Goal: Use online tool/utility: Utilize a website feature to perform a specific function

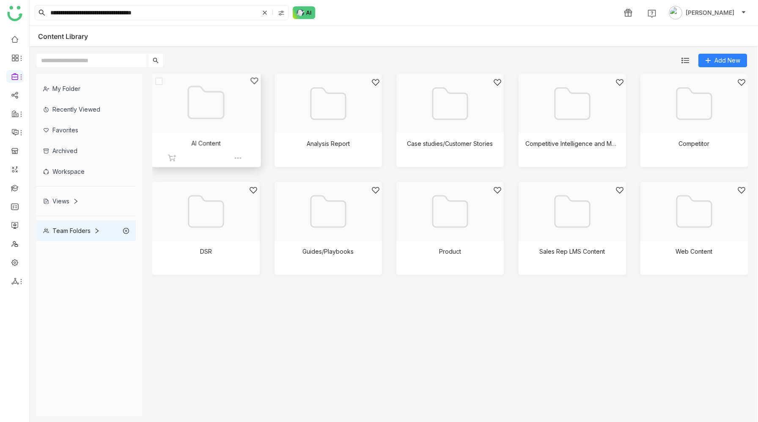
click at [225, 114] on div at bounding box center [203, 113] width 95 height 73
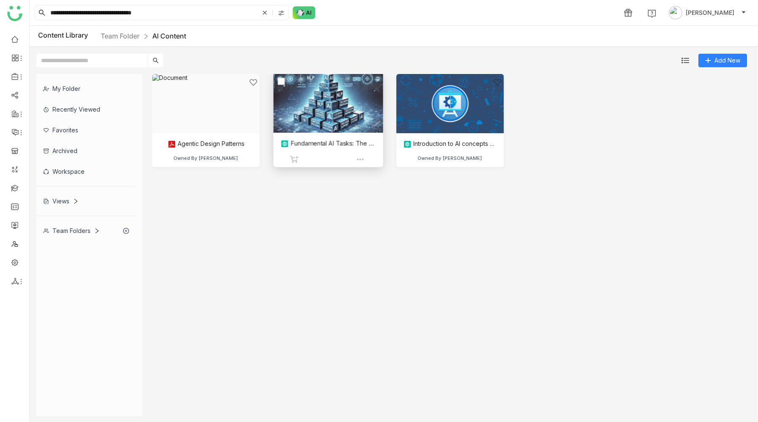
click at [344, 123] on div at bounding box center [324, 113] width 95 height 73
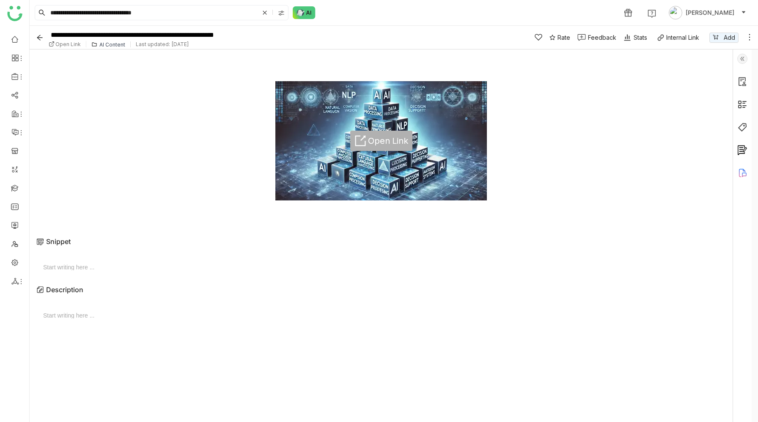
click at [386, 136] on span "Open Link" at bounding box center [388, 141] width 40 height 10
click at [747, 57] on img at bounding box center [742, 59] width 10 height 10
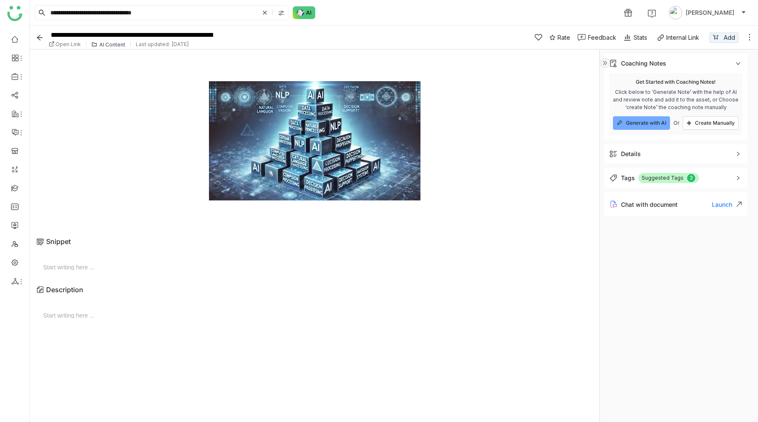
click at [695, 178] on div "Suggested Tags 0 1 2 3 4 5 6 7 8 9" at bounding box center [668, 178] width 60 height 10
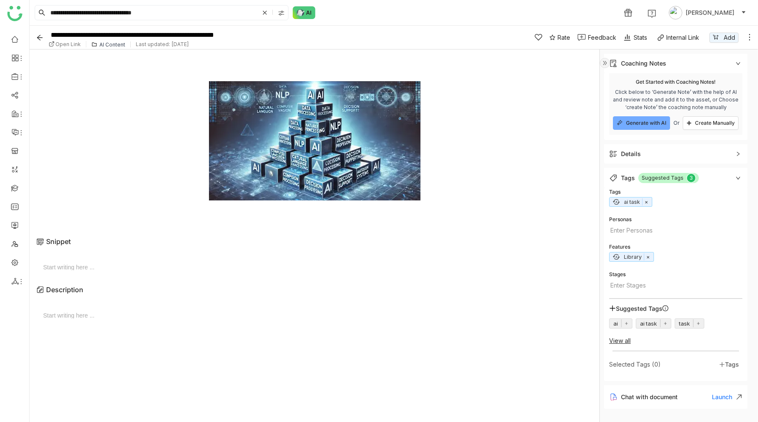
click at [740, 62] on icon at bounding box center [737, 63] width 5 height 5
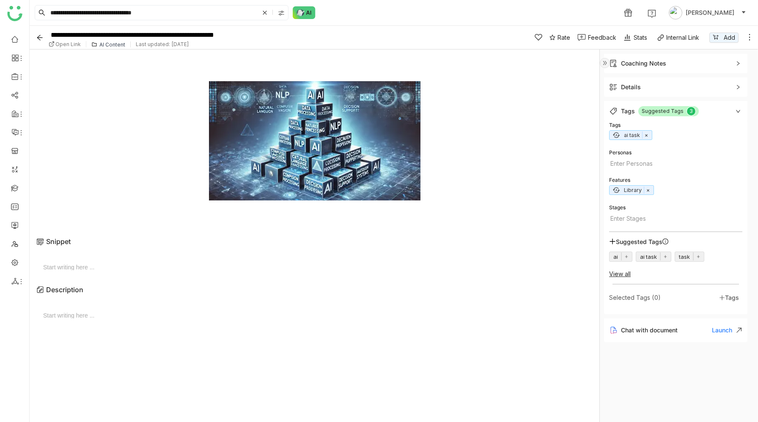
click at [603, 63] on img at bounding box center [604, 63] width 10 height 10
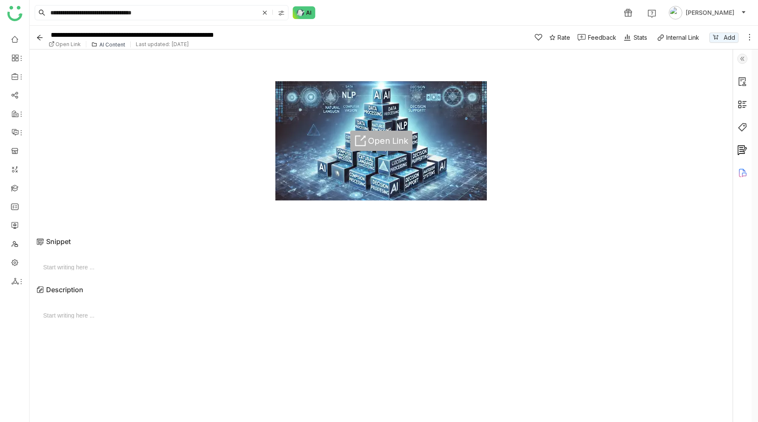
click at [385, 140] on span "Open Link" at bounding box center [388, 141] width 40 height 10
click at [747, 62] on img at bounding box center [742, 59] width 10 height 10
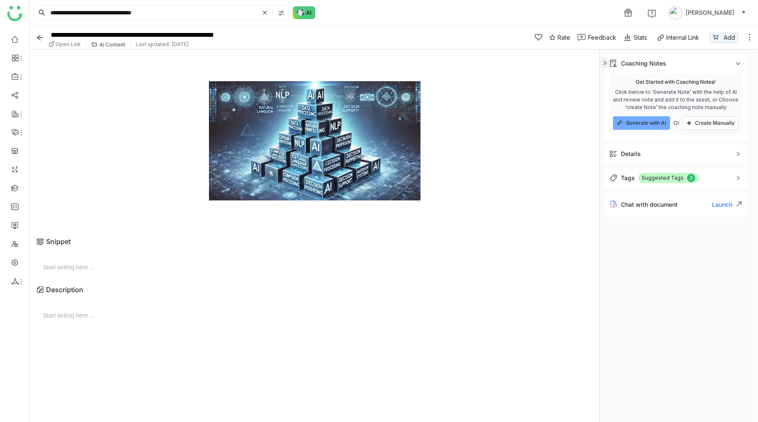
click at [714, 161] on div "Details" at bounding box center [675, 153] width 143 height 19
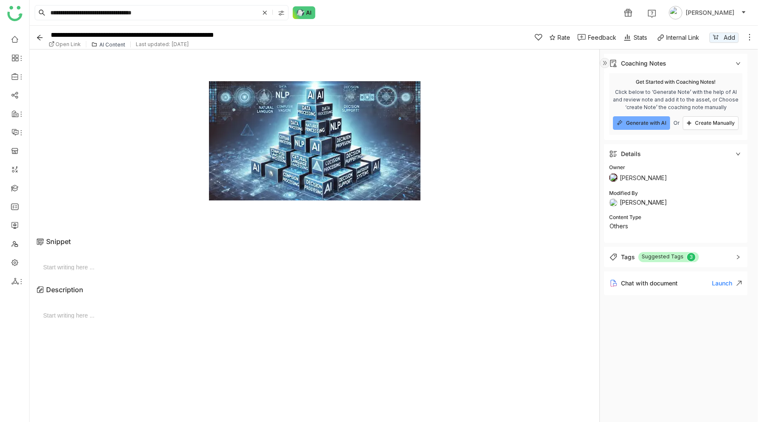
click at [704, 155] on span "Details" at bounding box center [669, 153] width 121 height 9
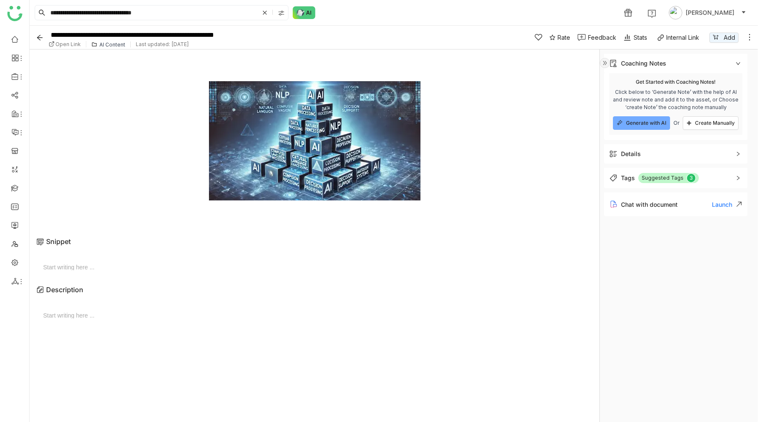
click at [704, 155] on span "Details" at bounding box center [669, 153] width 121 height 9
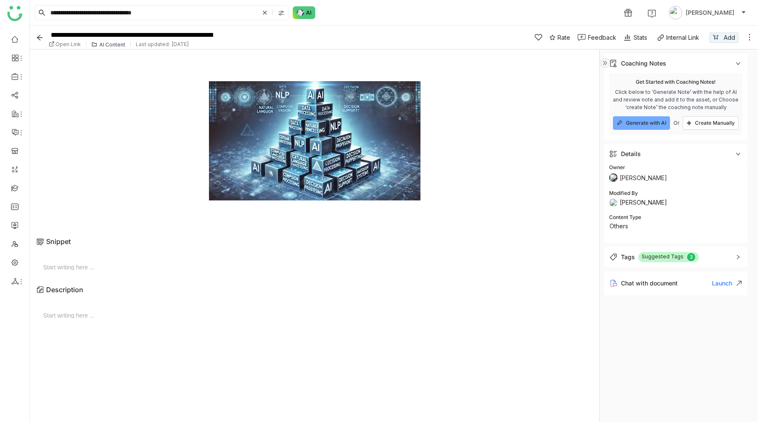
click at [704, 155] on span "Details" at bounding box center [669, 153] width 121 height 9
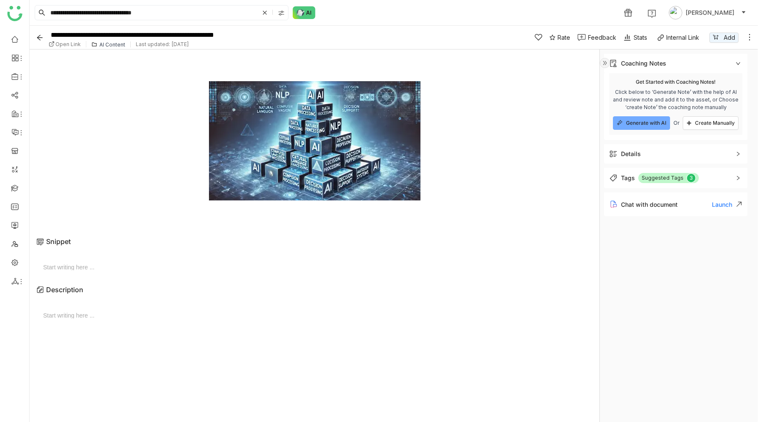
click at [703, 155] on span "Details" at bounding box center [669, 153] width 121 height 9
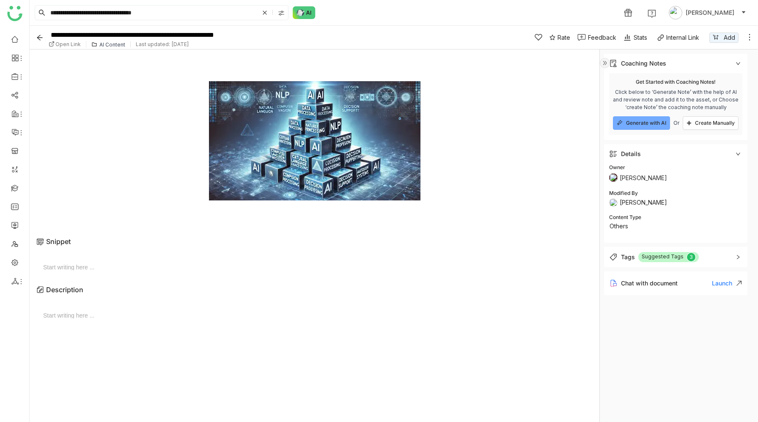
click at [703, 155] on span "Details" at bounding box center [669, 153] width 121 height 9
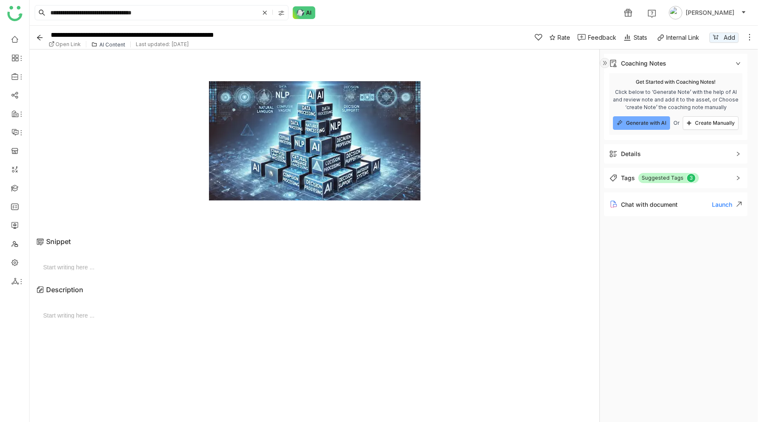
click at [703, 155] on span "Details" at bounding box center [669, 153] width 121 height 9
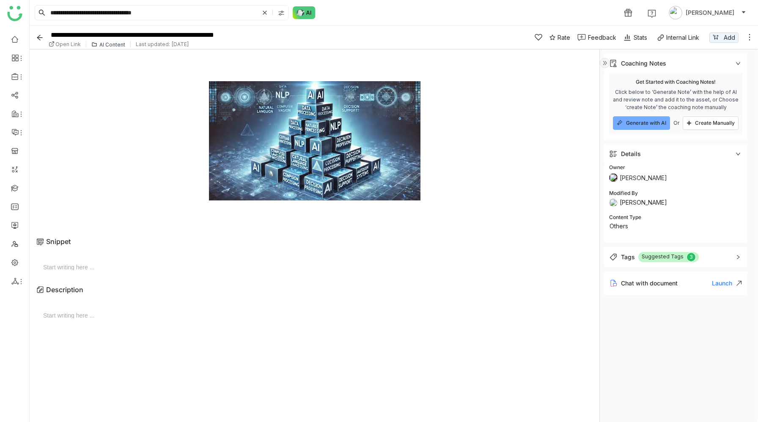
click at [703, 155] on span "Details" at bounding box center [669, 153] width 121 height 9
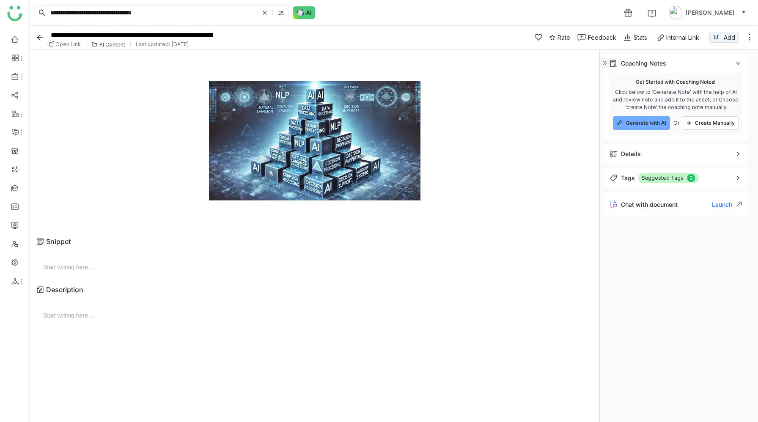
click at [605, 63] on img at bounding box center [604, 63] width 10 height 10
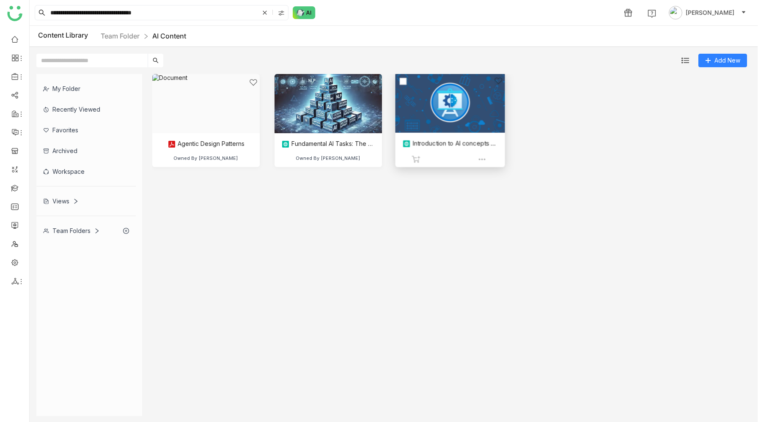
click at [464, 112] on div at bounding box center [447, 113] width 95 height 73
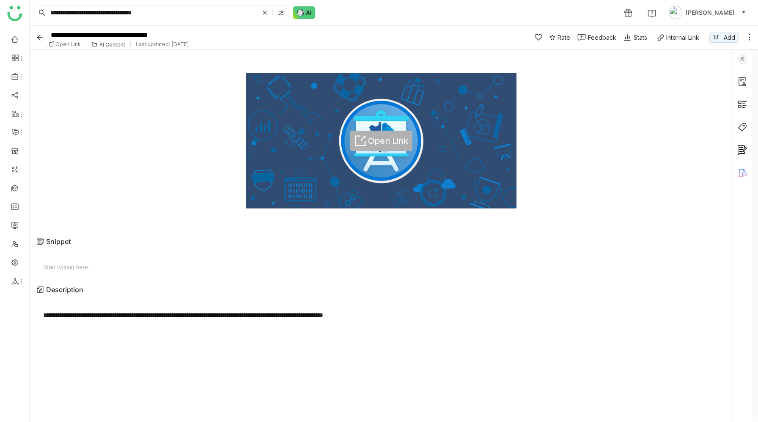
click at [387, 140] on span "Open Link" at bounding box center [388, 141] width 40 height 10
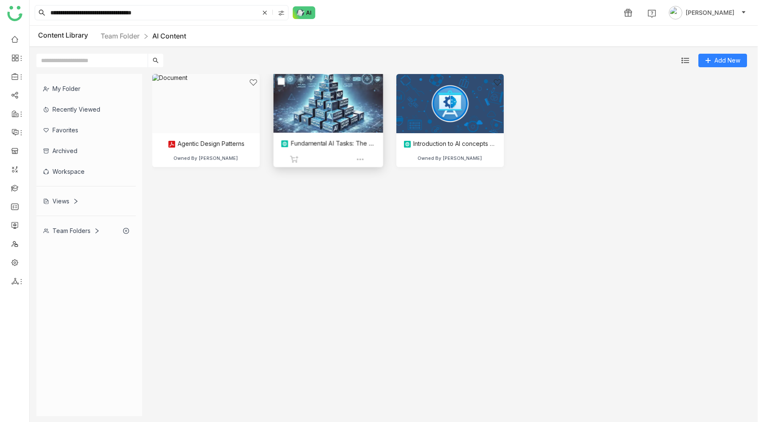
click at [339, 123] on div at bounding box center [324, 113] width 95 height 73
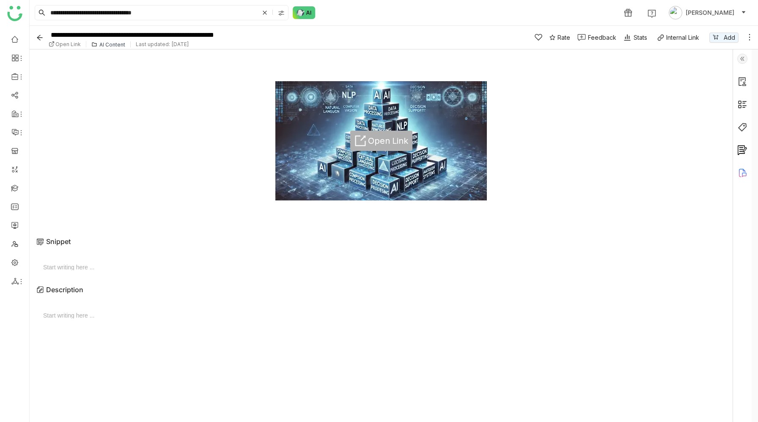
click at [381, 136] on span "Open Link" at bounding box center [388, 141] width 40 height 10
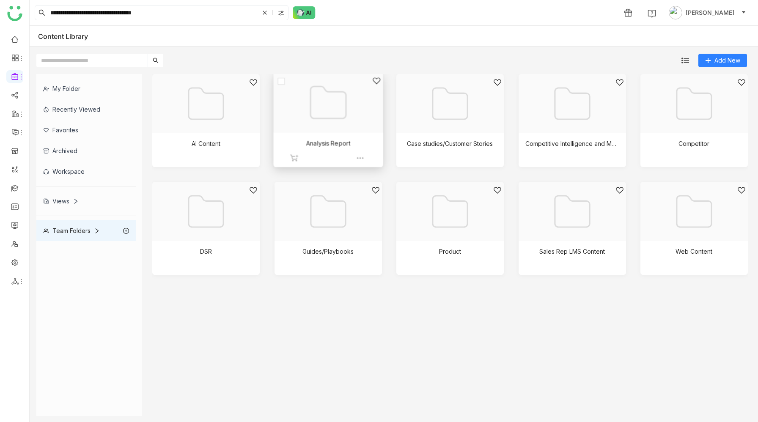
click at [324, 123] on div at bounding box center [324, 113] width 95 height 73
click at [452, 118] on div at bounding box center [447, 113] width 95 height 73
click at [450, 120] on div at bounding box center [447, 113] width 95 height 73
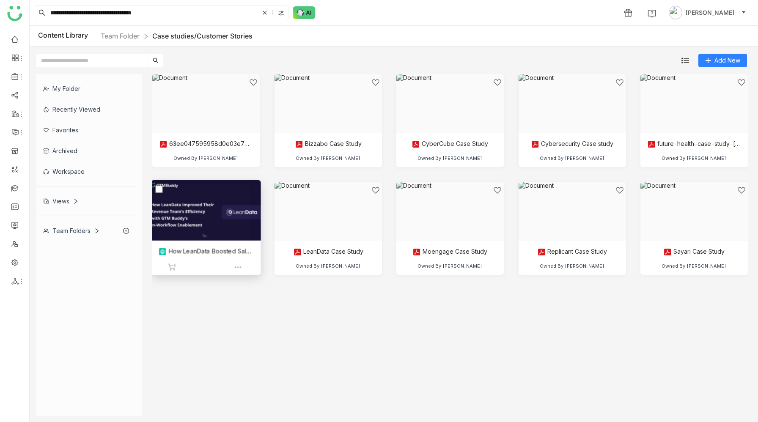
click at [214, 218] on div at bounding box center [203, 220] width 95 height 73
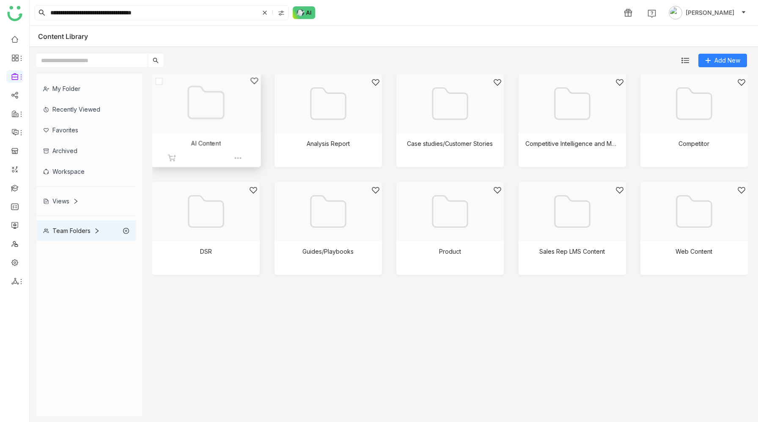
click at [203, 131] on div at bounding box center [203, 113] width 95 height 73
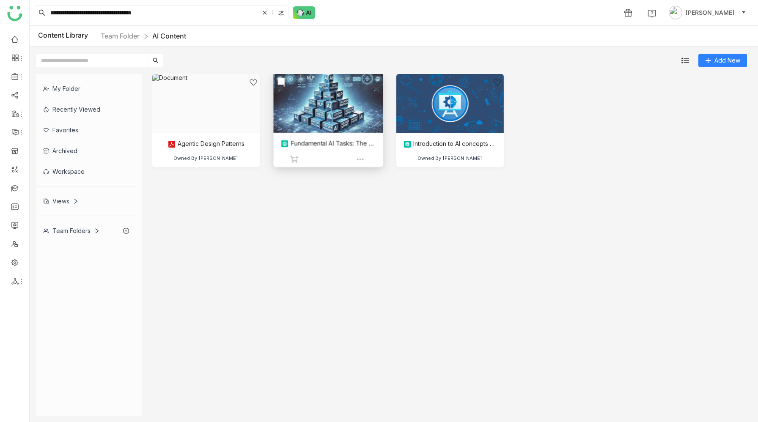
click at [328, 109] on div at bounding box center [324, 113] width 95 height 73
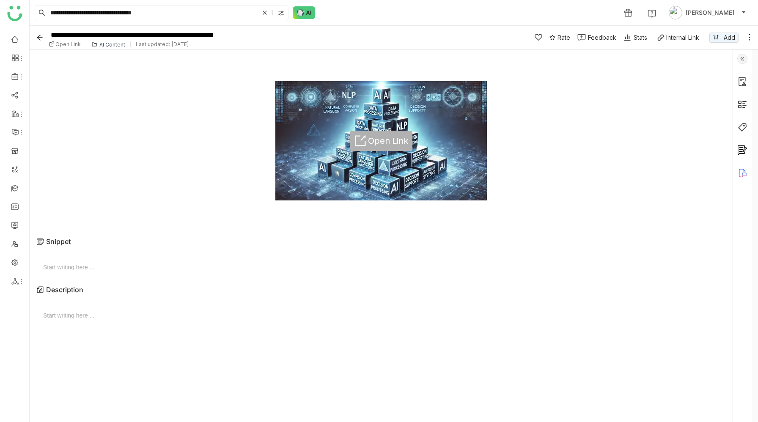
click at [364, 126] on img at bounding box center [381, 140] width 338 height 169
click at [371, 143] on span "Open Link" at bounding box center [388, 141] width 40 height 10
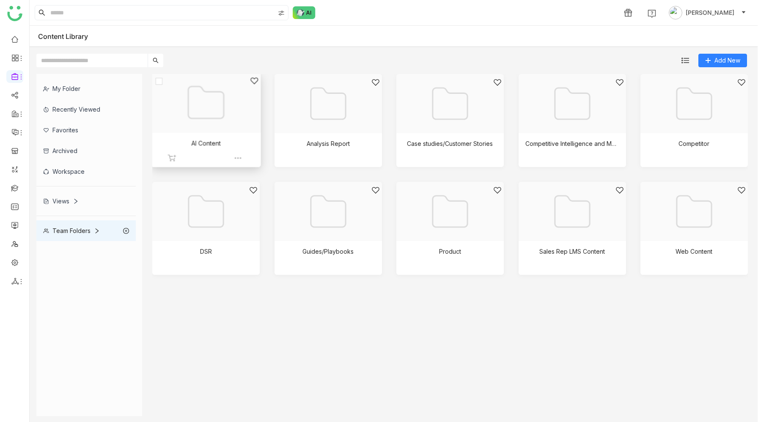
click at [192, 118] on div at bounding box center [203, 113] width 95 height 73
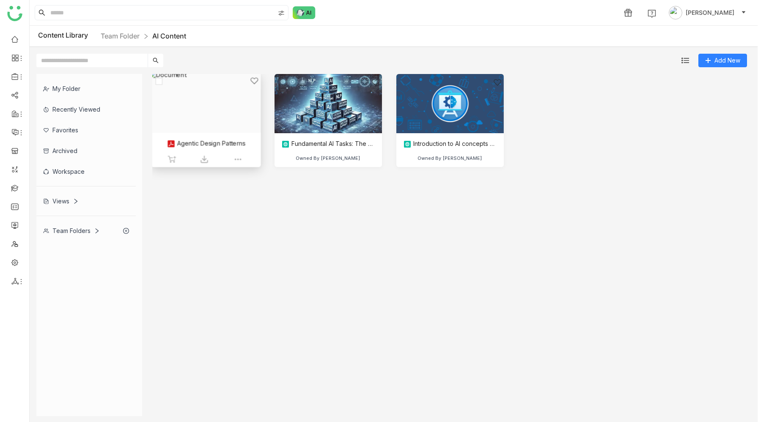
click at [219, 120] on div at bounding box center [203, 113] width 95 height 73
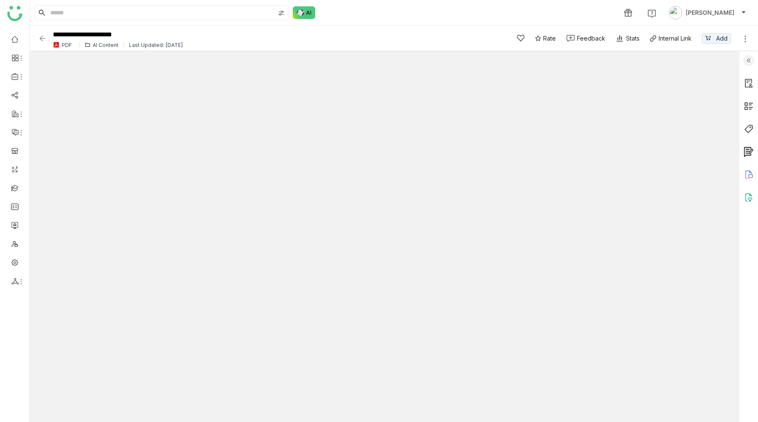
click at [40, 37] on img at bounding box center [42, 38] width 8 height 8
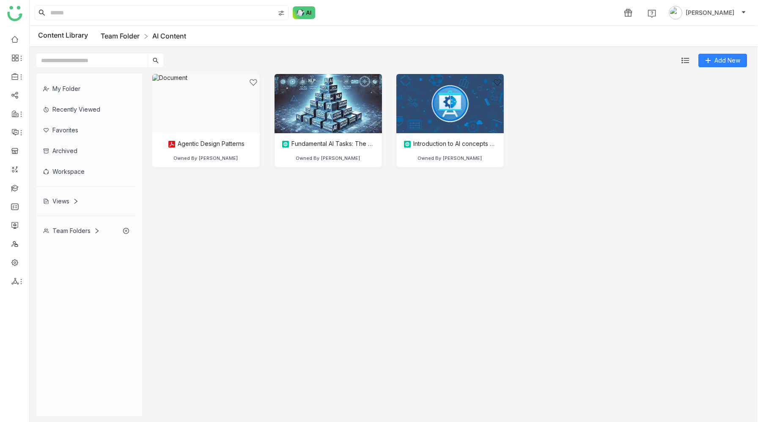
click at [127, 35] on link "Team Folder" at bounding box center [120, 36] width 39 height 8
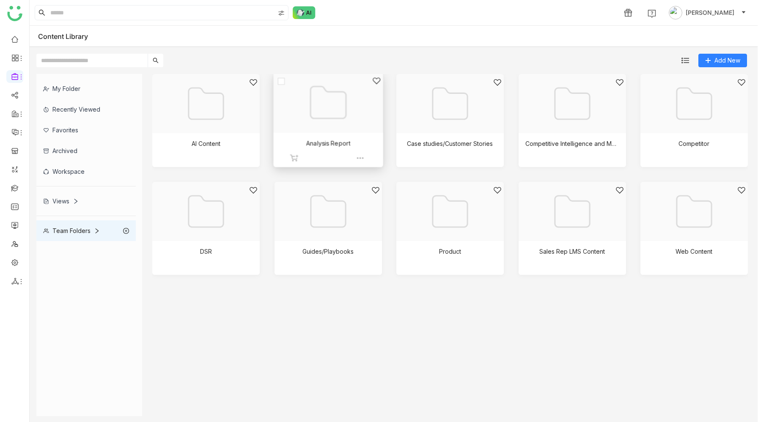
click at [319, 139] on div at bounding box center [324, 113] width 95 height 73
click at [448, 131] on div at bounding box center [447, 113] width 95 height 73
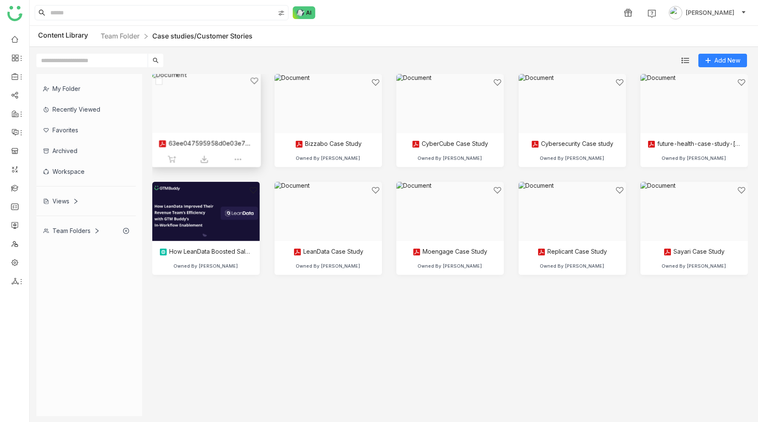
click at [198, 111] on div at bounding box center [203, 113] width 95 height 73
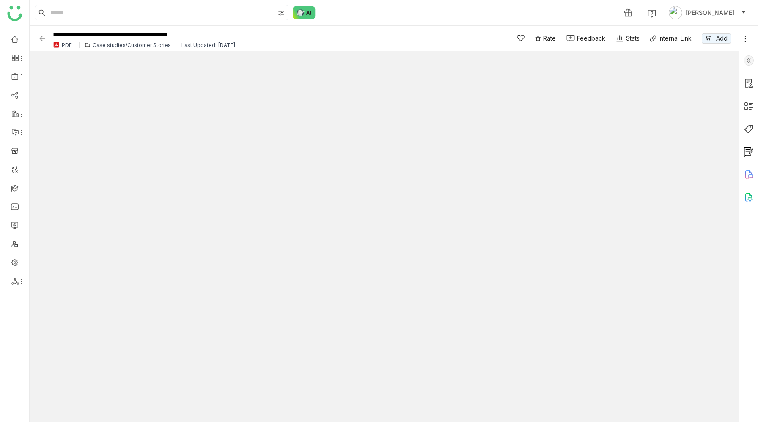
type input "*"
click at [43, 39] on img at bounding box center [42, 38] width 8 height 8
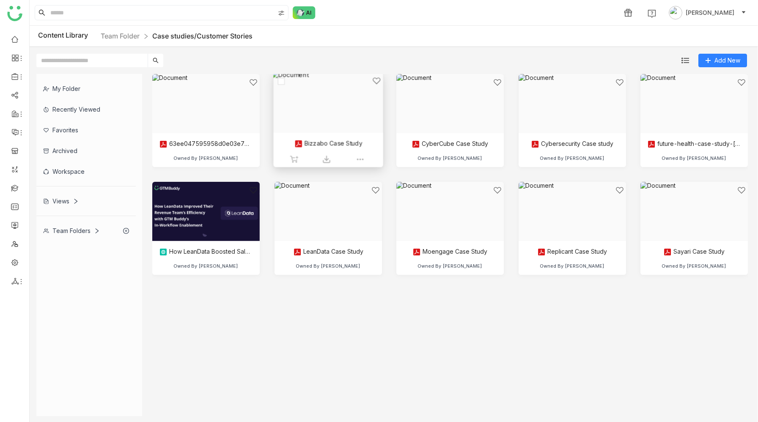
click at [323, 120] on div at bounding box center [324, 113] width 95 height 73
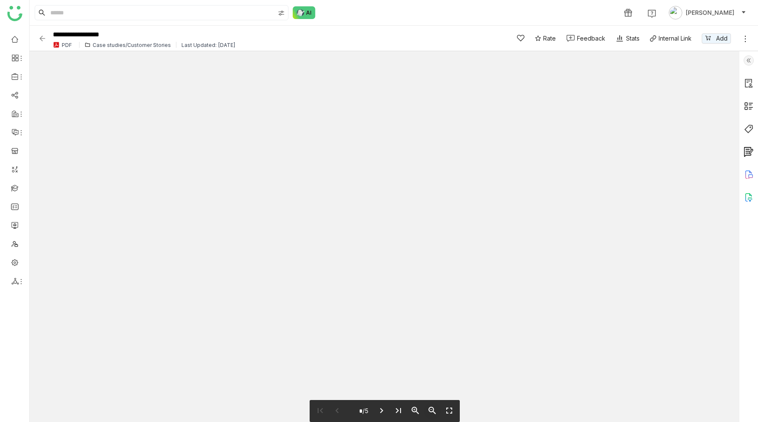
click at [431, 412] on icon "zoom_out" at bounding box center [432, 410] width 10 height 10
click at [431, 408] on icon "zoom_out" at bounding box center [432, 410] width 10 height 10
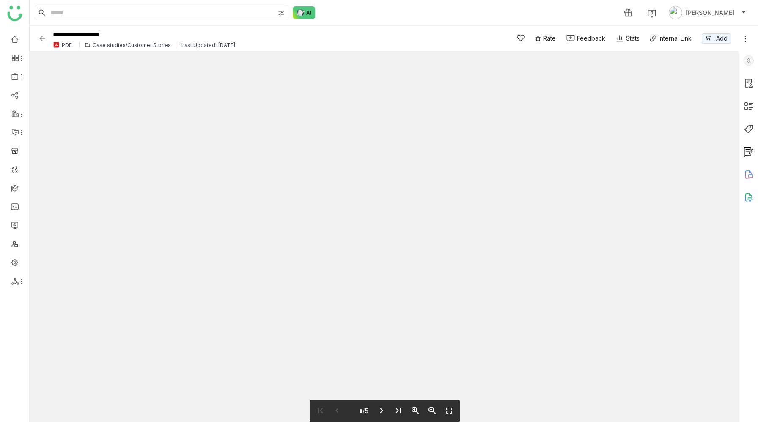
click at [431, 408] on icon "zoom_out" at bounding box center [432, 410] width 10 height 10
click at [413, 409] on icon "zoom_in" at bounding box center [415, 410] width 10 height 10
click at [435, 411] on icon "zoom_out" at bounding box center [432, 410] width 10 height 10
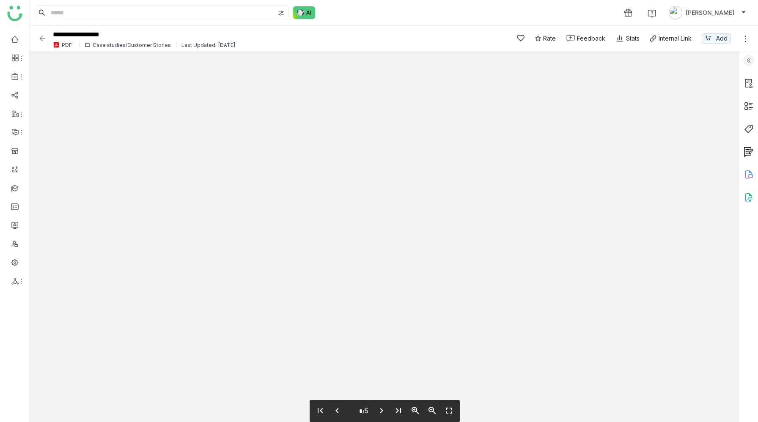
type input "*"
click at [39, 37] on img at bounding box center [42, 38] width 8 height 8
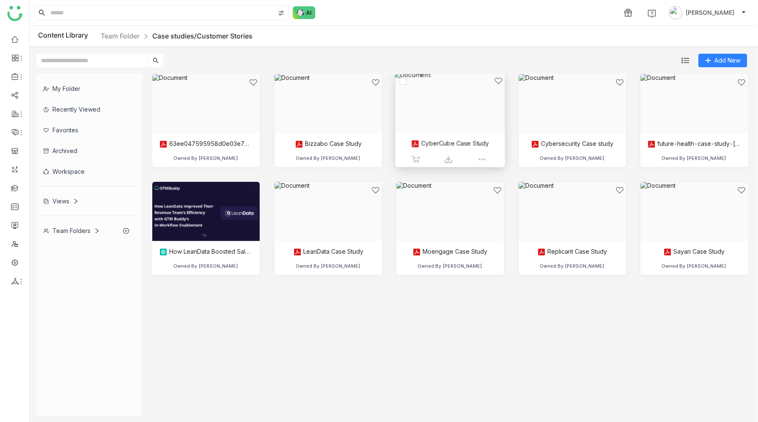
click at [429, 124] on div at bounding box center [447, 113] width 95 height 73
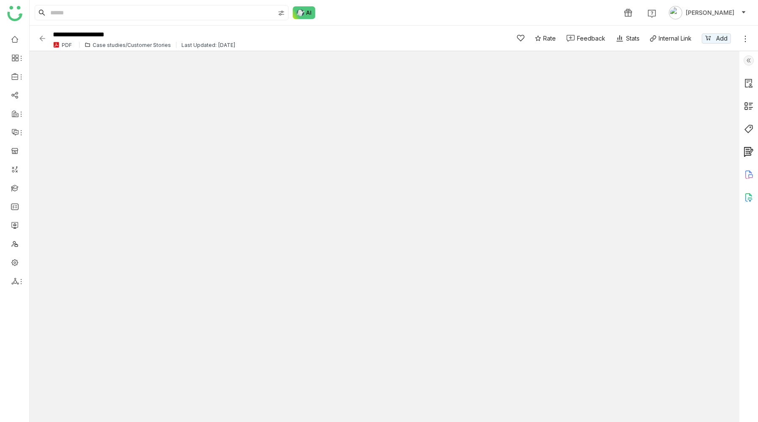
type input "*"
click at [41, 39] on img at bounding box center [42, 38] width 8 height 8
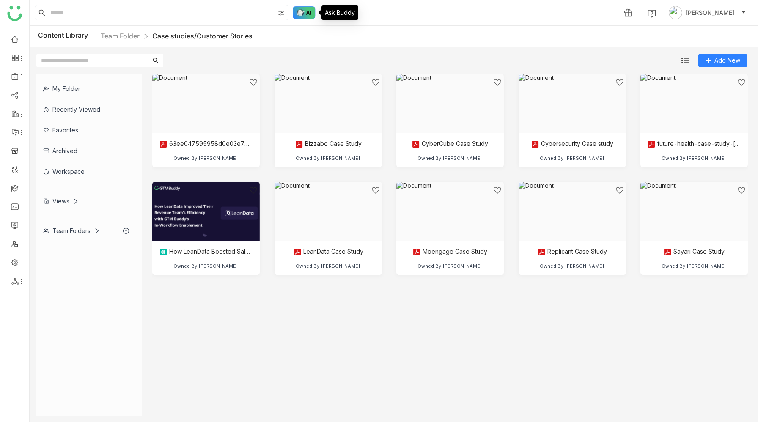
click at [300, 11] on img at bounding box center [304, 12] width 23 height 13
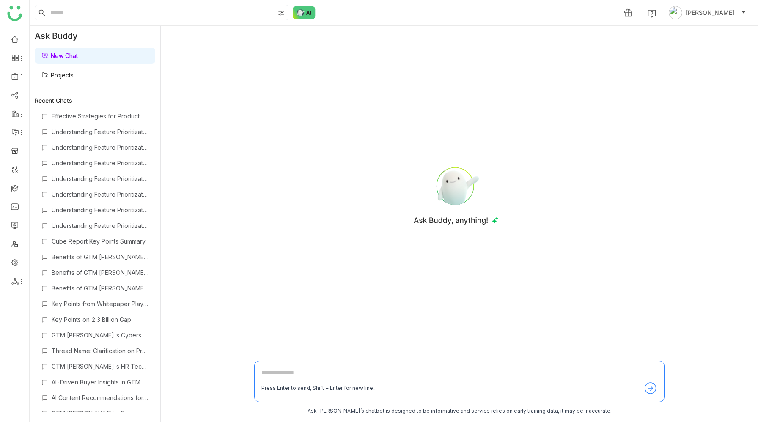
click at [276, 372] on textarea at bounding box center [459, 375] width 396 height 14
type textarea "**********"
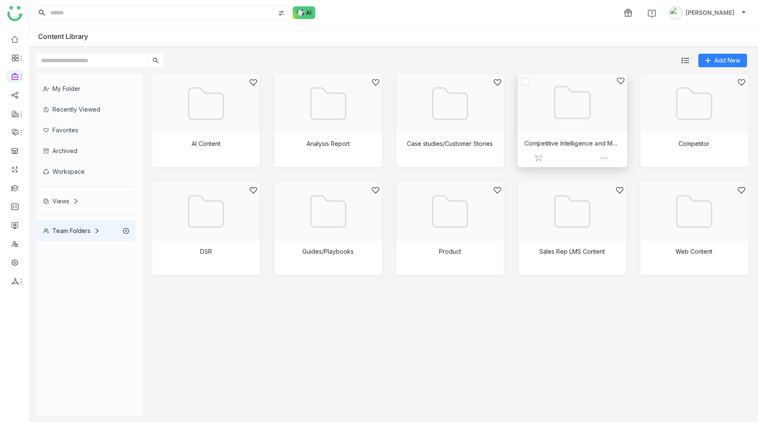
click at [557, 137] on div at bounding box center [568, 113] width 95 height 73
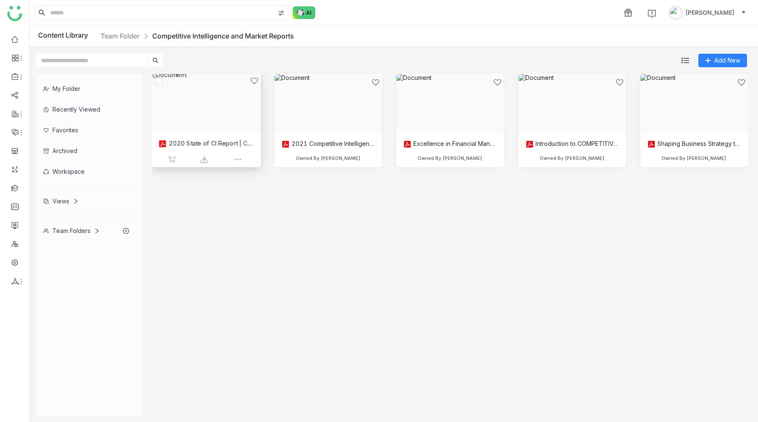
click at [214, 102] on div at bounding box center [203, 113] width 95 height 73
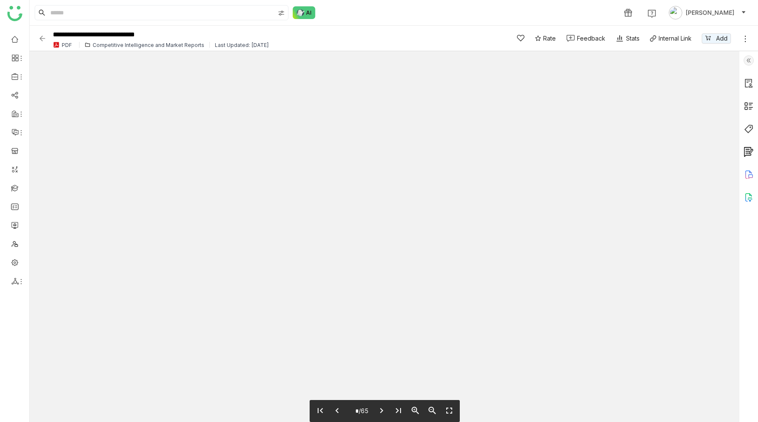
type input "*"
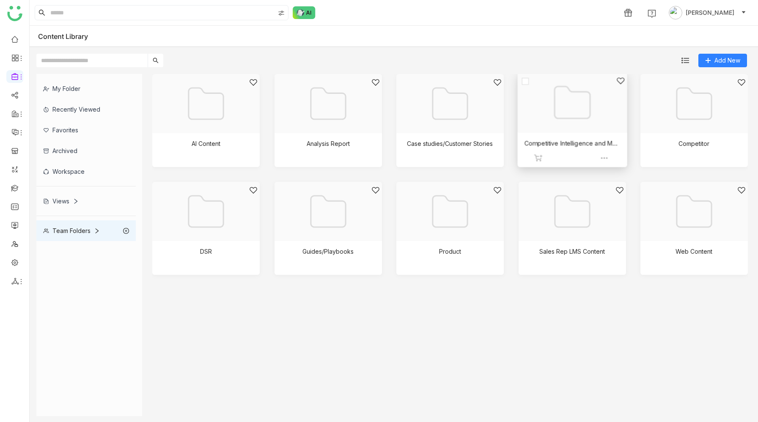
click at [552, 115] on div at bounding box center [568, 113] width 95 height 73
click at [707, 120] on div at bounding box center [690, 113] width 95 height 73
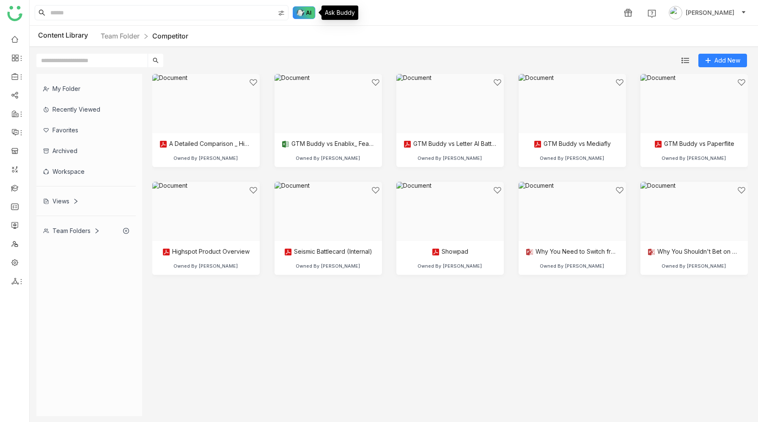
click at [312, 13] on img at bounding box center [304, 12] width 23 height 13
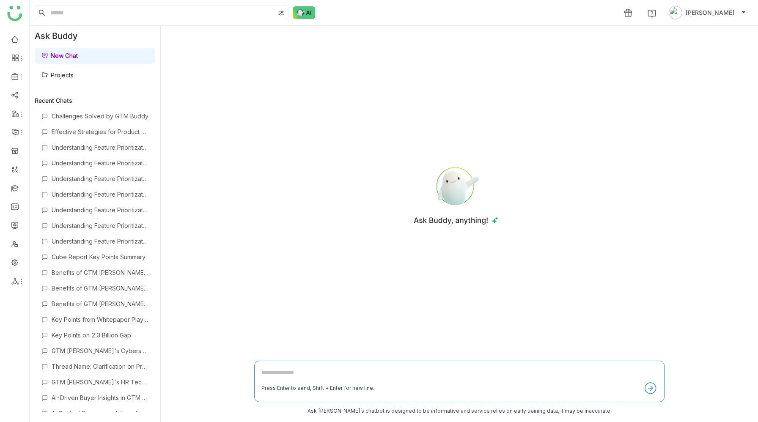
click at [279, 380] on textarea at bounding box center [459, 375] width 396 height 14
type textarea "**********"
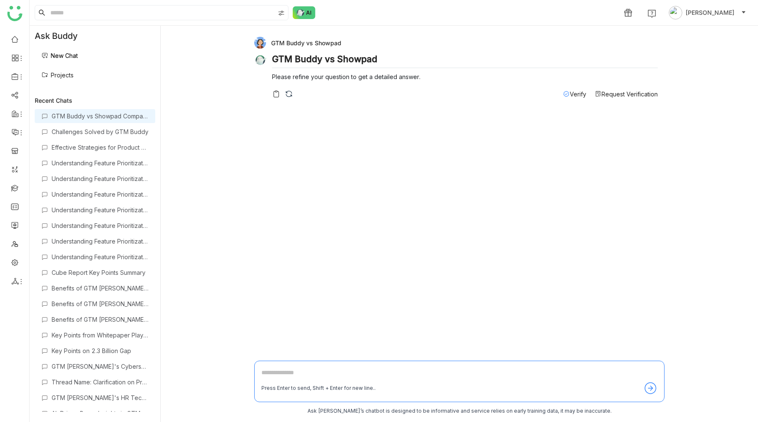
click at [311, 43] on div "GTM Buddy vs Showpad" at bounding box center [455, 43] width 403 height 12
copy div "GTM Buddy vs Showpad"
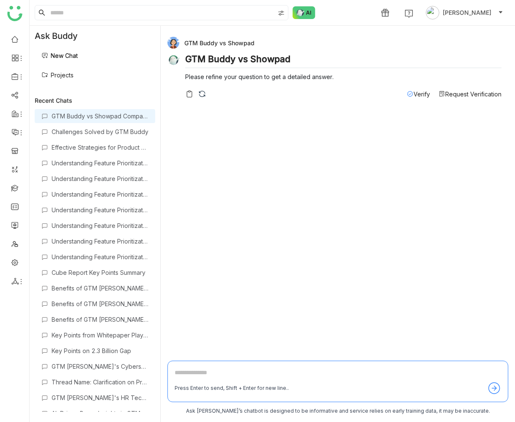
click at [218, 41] on div "GTM Buddy vs Showpad" at bounding box center [334, 43] width 334 height 12
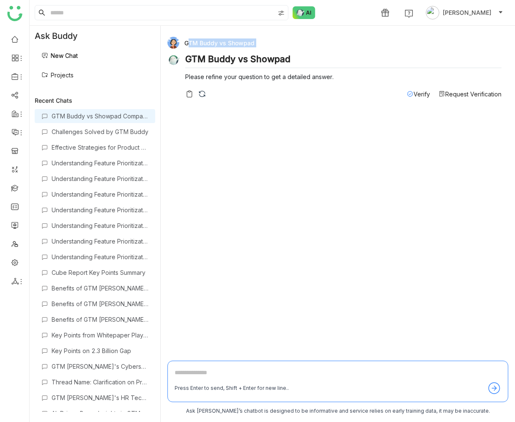
click at [78, 55] on link "New Chat" at bounding box center [59, 55] width 36 height 7
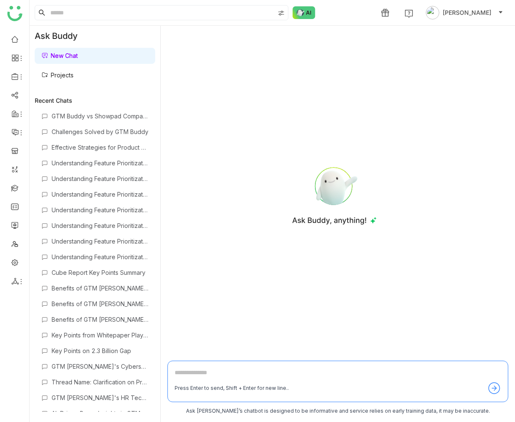
click at [218, 372] on textarea at bounding box center [338, 375] width 326 height 14
paste textarea "**********"
type textarea "**********"
click at [270, 368] on textarea "**********" at bounding box center [338, 375] width 326 height 14
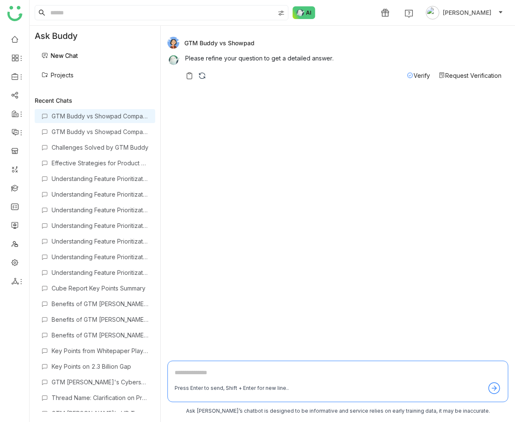
click at [198, 157] on div "GTM Buddy vs Showpad Please refine your question to get a detailed answer. Veri…" at bounding box center [337, 194] width 341 height 323
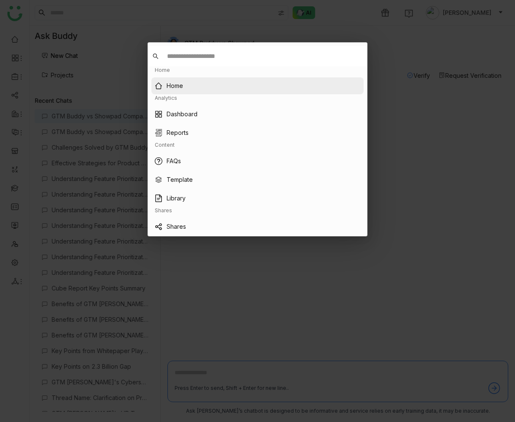
type input "*"
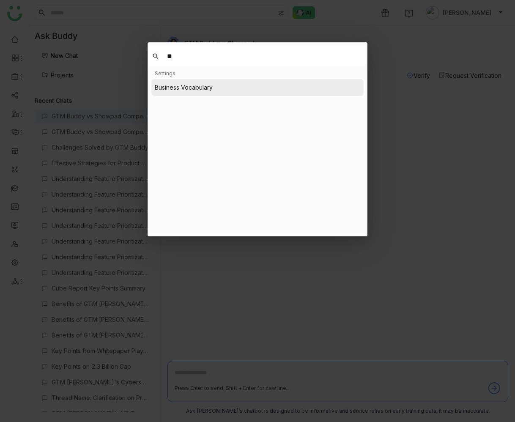
type input "**"
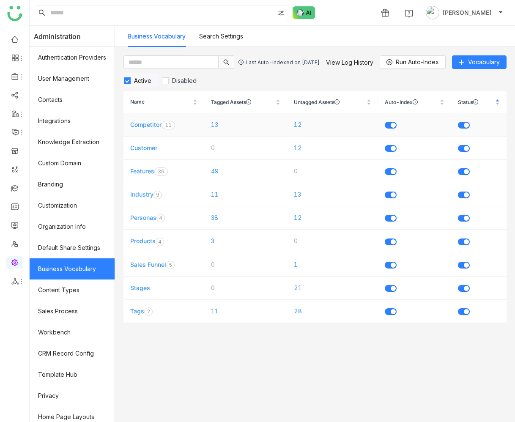
click at [147, 127] on link "Competitor" at bounding box center [145, 124] width 31 height 7
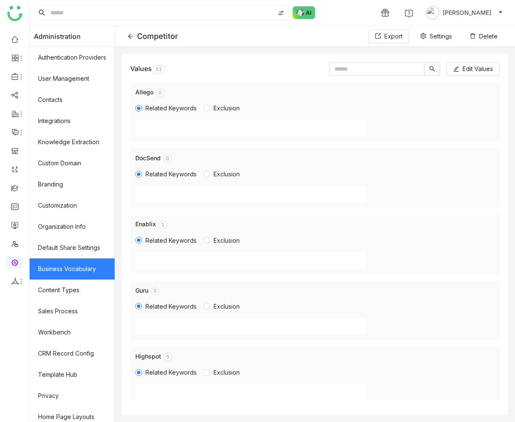
click at [164, 224] on p "1" at bounding box center [162, 225] width 3 height 8
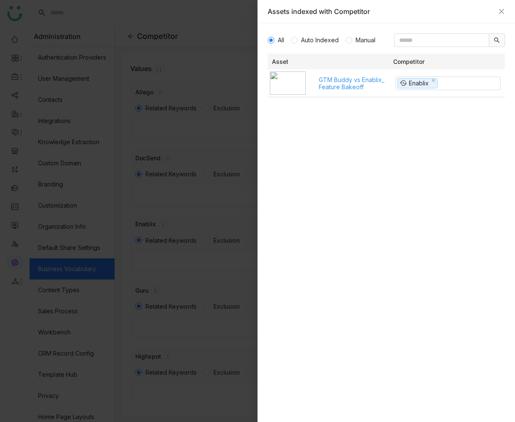
click at [199, 211] on div at bounding box center [257, 211] width 515 height 422
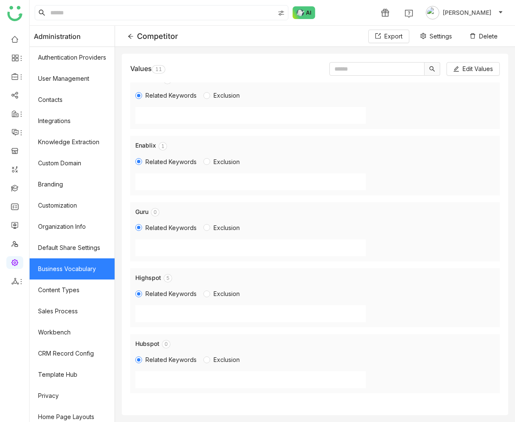
scroll to position [115, 0]
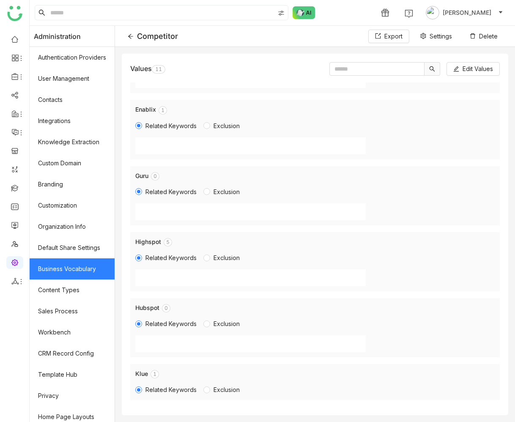
click at [170, 241] on nz-badge-sup "0 1 2 3 4 5 6 7 8 9" at bounding box center [168, 242] width 8 height 8
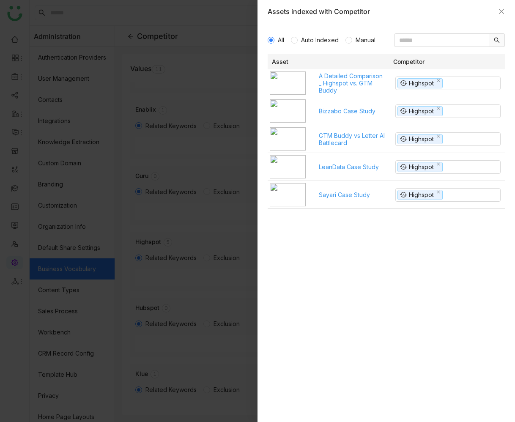
click at [203, 236] on div at bounding box center [257, 211] width 515 height 422
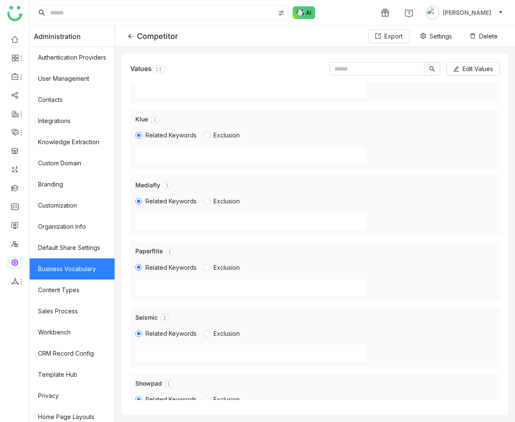
scroll to position [402, 0]
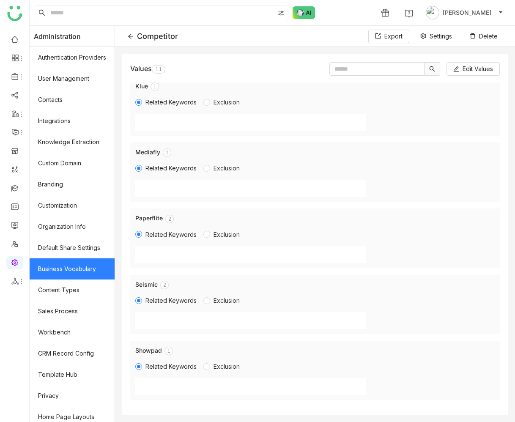
click at [170, 350] on p "1" at bounding box center [168, 351] width 3 height 8
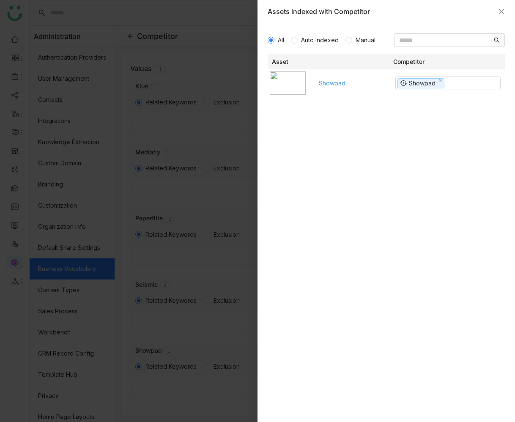
click at [232, 76] on div at bounding box center [257, 211] width 515 height 422
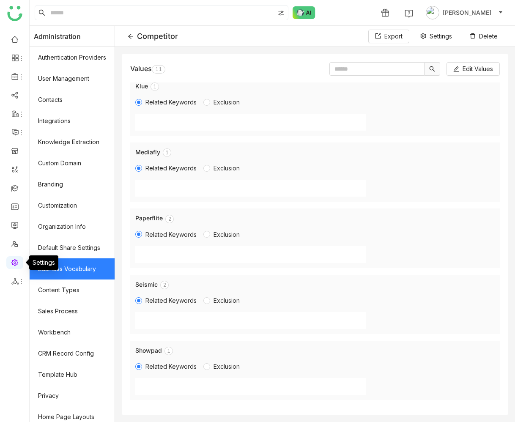
click at [15, 260] on link at bounding box center [15, 261] width 8 height 7
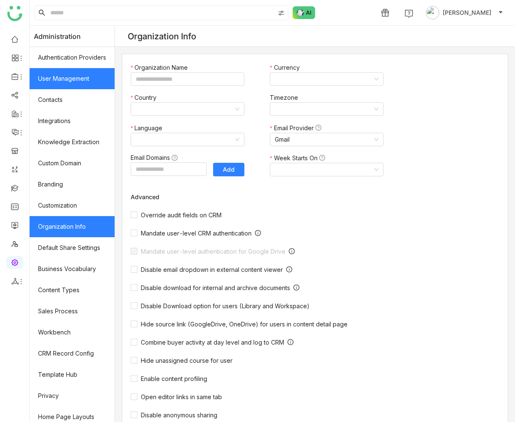
type input "**********"
click at [58, 85] on link "User Management" at bounding box center [72, 78] width 85 height 21
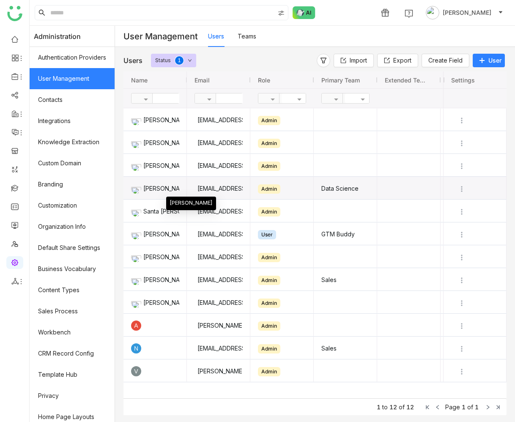
click at [165, 192] on div "[PERSON_NAME]" at bounding box center [155, 188] width 48 height 22
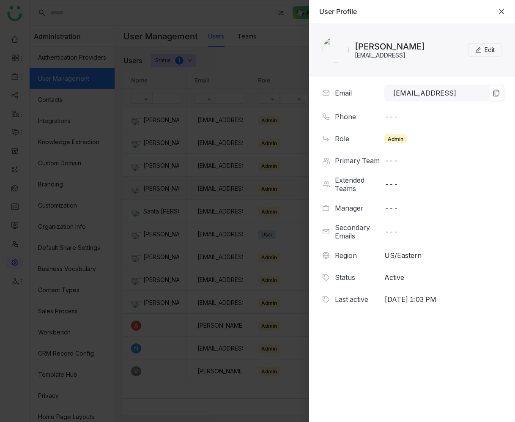
click at [501, 14] on icon "Close" at bounding box center [501, 11] width 7 height 7
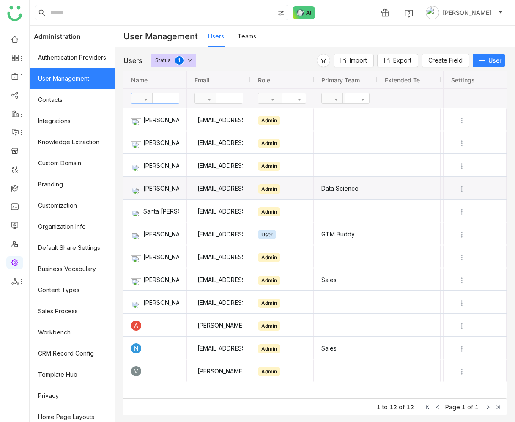
click at [167, 101] on input "text" at bounding box center [183, 98] width 61 height 10
type input "*****"
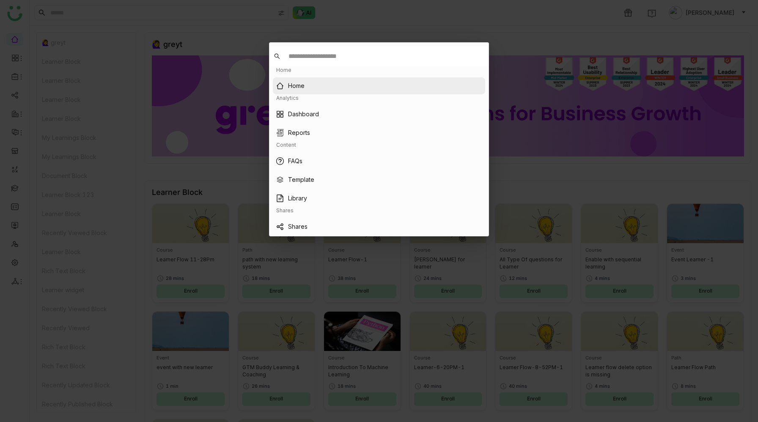
click at [470, 53] on span "Close" at bounding box center [477, 53] width 23 height 23
type input "****"
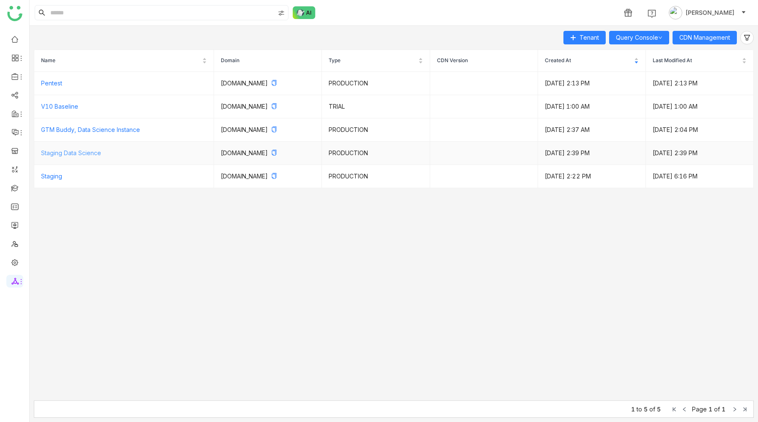
click at [76, 152] on link "Staging Data Science" at bounding box center [71, 152] width 60 height 7
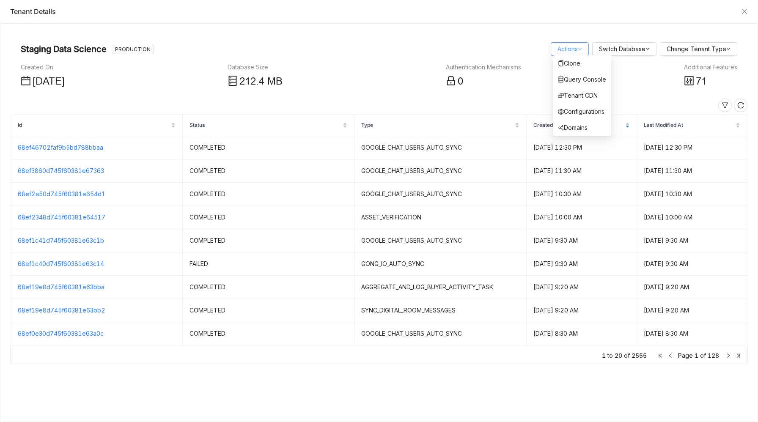
click at [561, 51] on link "Actions" at bounding box center [569, 48] width 25 height 7
click at [569, 78] on link "Query Console" at bounding box center [582, 79] width 48 height 7
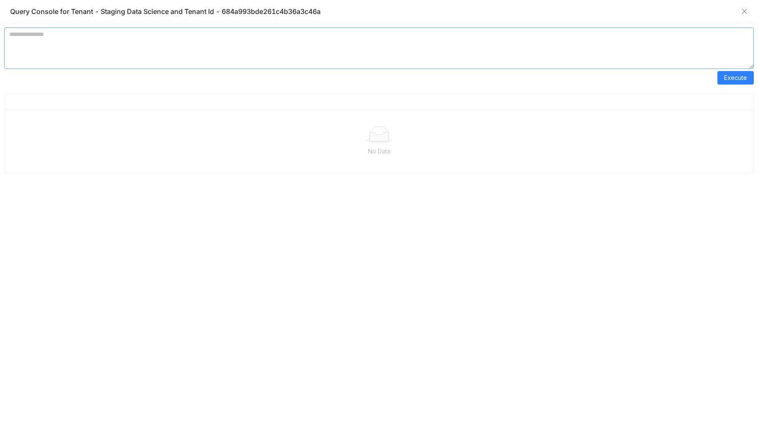
click at [183, 48] on textarea at bounding box center [378, 47] width 749 height 41
paste textarea "**********"
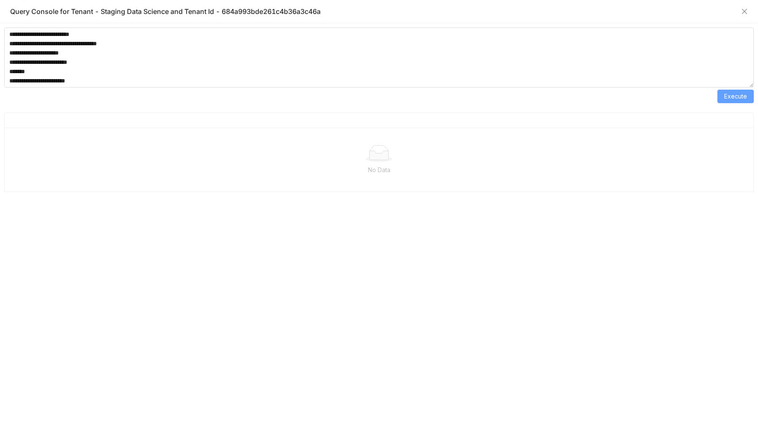
click at [738, 93] on span "Execute" at bounding box center [735, 96] width 23 height 9
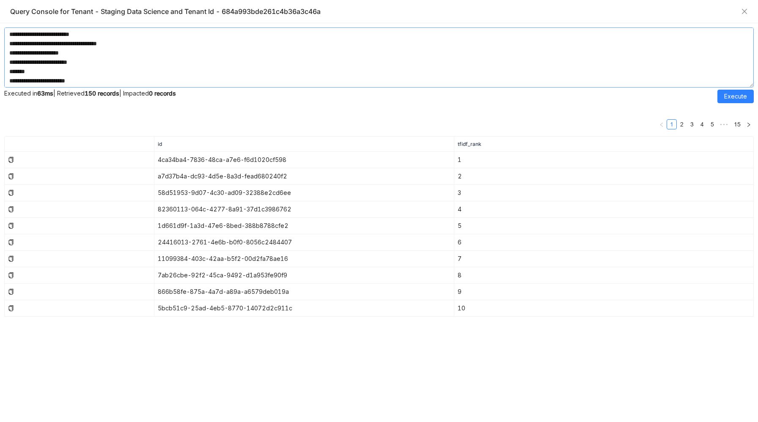
click at [30, 73] on textarea at bounding box center [378, 57] width 749 height 60
click at [736, 93] on span "Execute" at bounding box center [735, 96] width 23 height 9
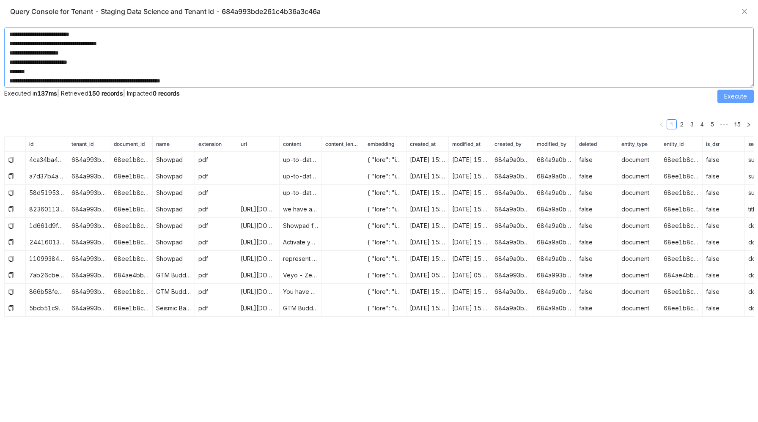
scroll to position [262, 0]
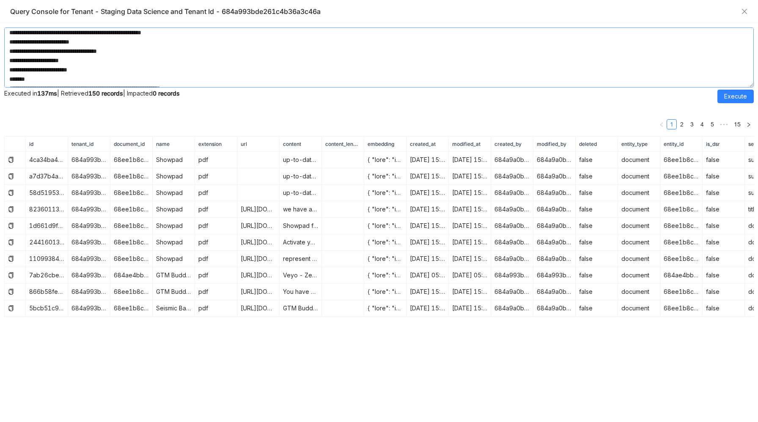
click at [73, 58] on textarea at bounding box center [378, 57] width 749 height 60
click at [747, 95] on button "Execute" at bounding box center [735, 97] width 36 height 14
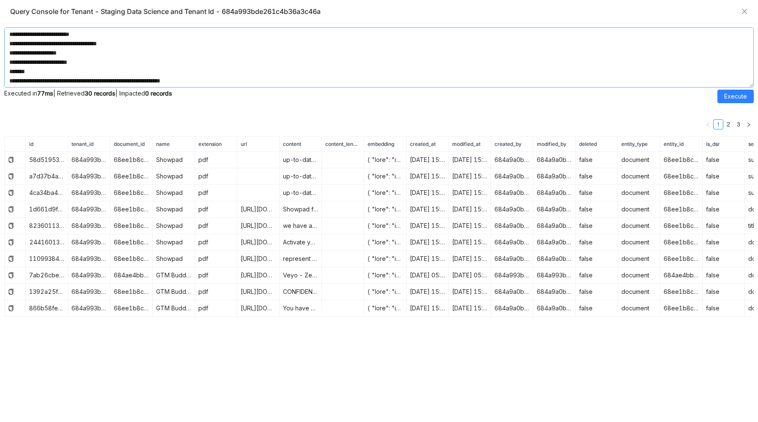
click at [40, 68] on textarea at bounding box center [378, 57] width 749 height 60
type textarea "**********"
click at [737, 95] on span "Execute" at bounding box center [735, 96] width 23 height 9
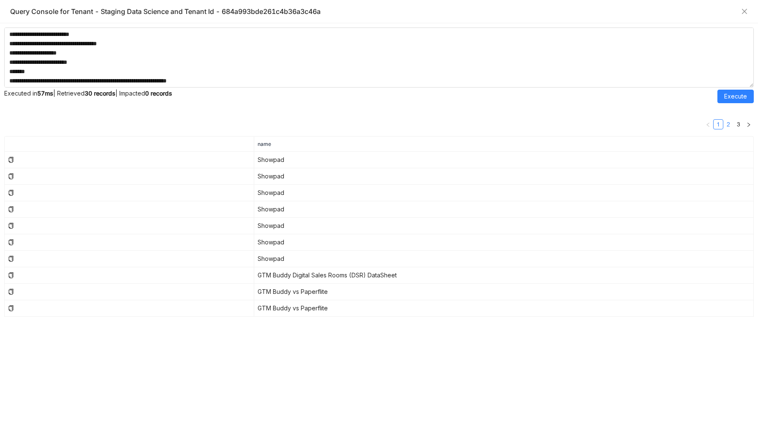
click at [726, 125] on link "2" at bounding box center [727, 124] width 9 height 9
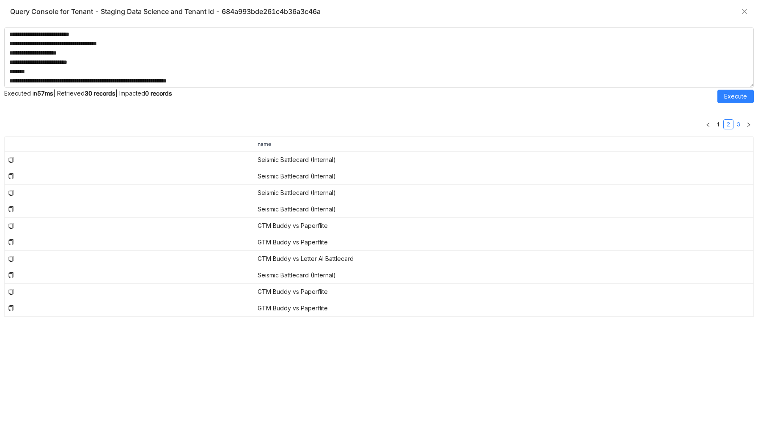
click at [737, 125] on link "3" at bounding box center [738, 124] width 9 height 9
click at [718, 126] on link "1" at bounding box center [717, 124] width 9 height 9
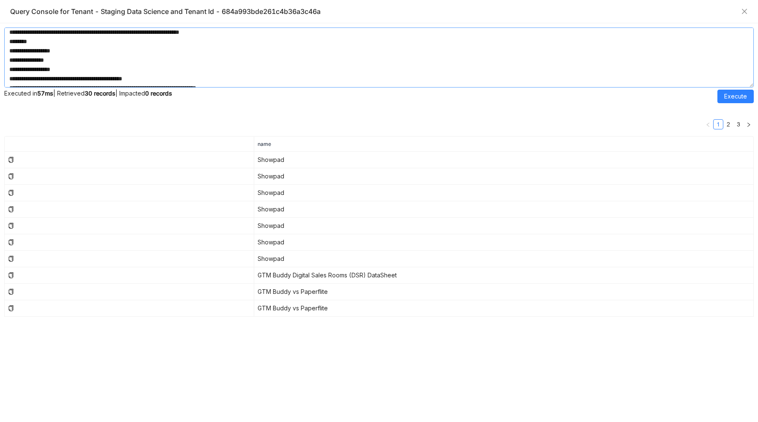
scroll to position [0, 0]
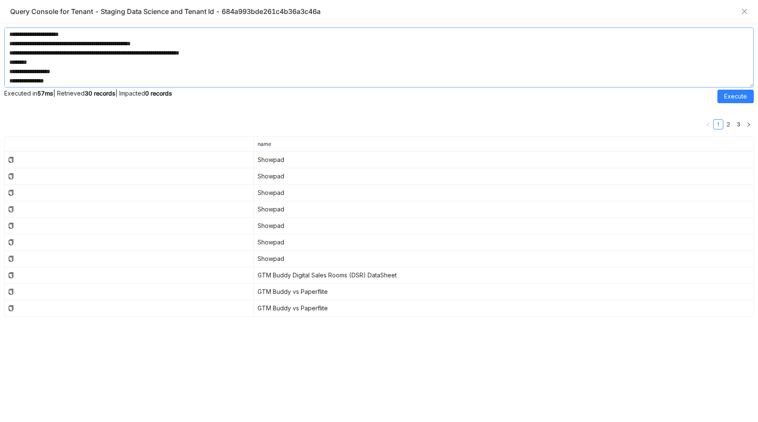
click at [241, 42] on textarea at bounding box center [378, 57] width 749 height 60
click at [238, 50] on textarea at bounding box center [378, 57] width 749 height 60
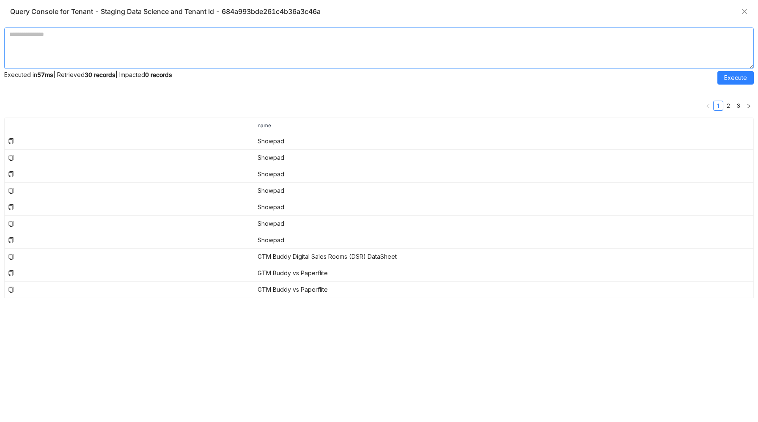
paste textarea "**********"
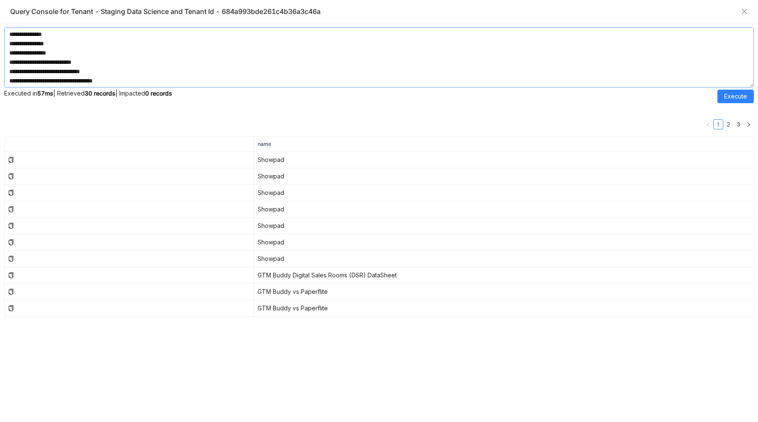
scroll to position [3132, 0]
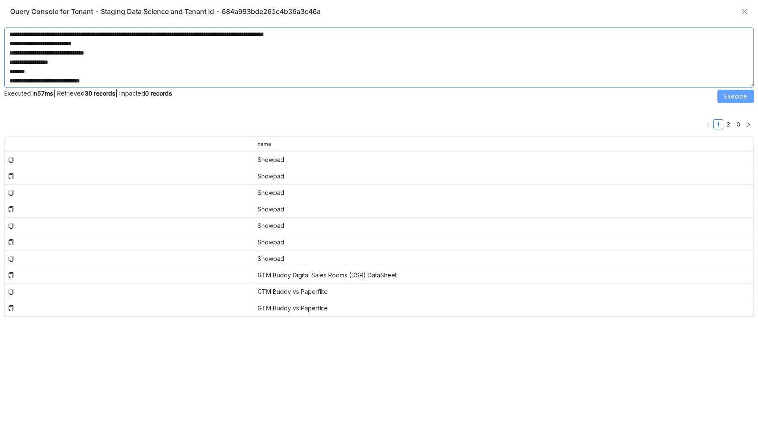
type textarea "**********"
click at [740, 96] on span "Execute" at bounding box center [735, 96] width 23 height 9
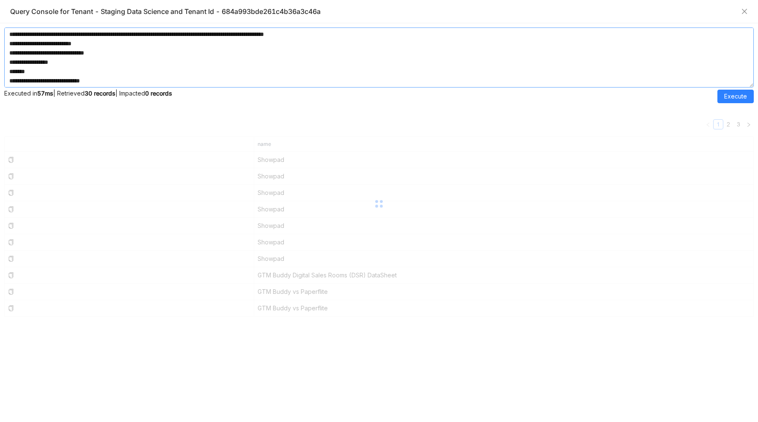
click at [175, 75] on textarea at bounding box center [378, 57] width 749 height 60
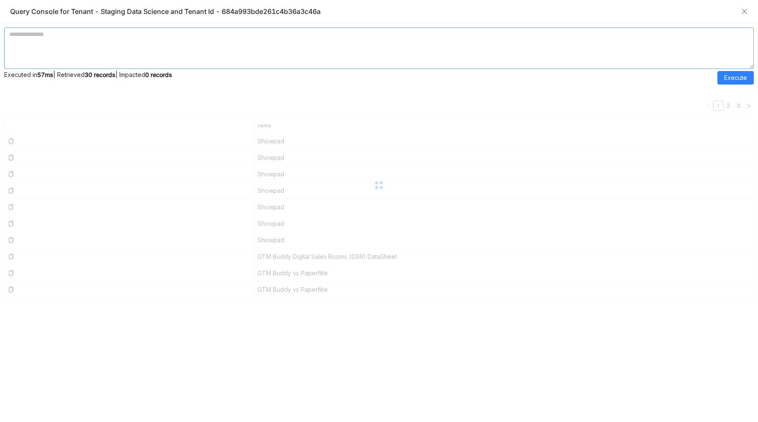
scroll to position [0, 0]
paste textarea "**********"
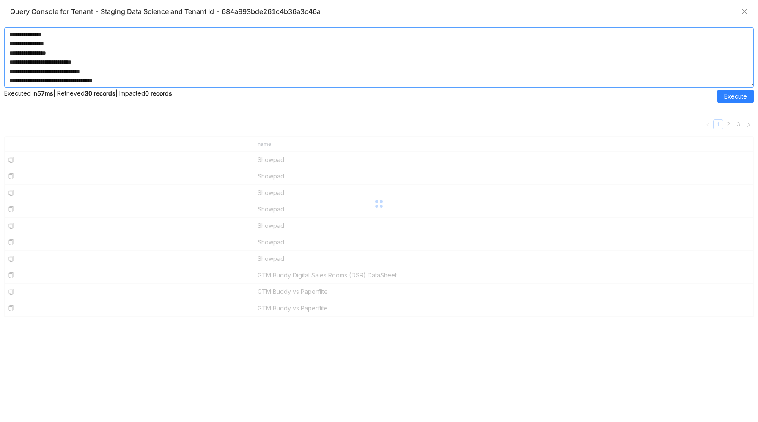
scroll to position [3132, 0]
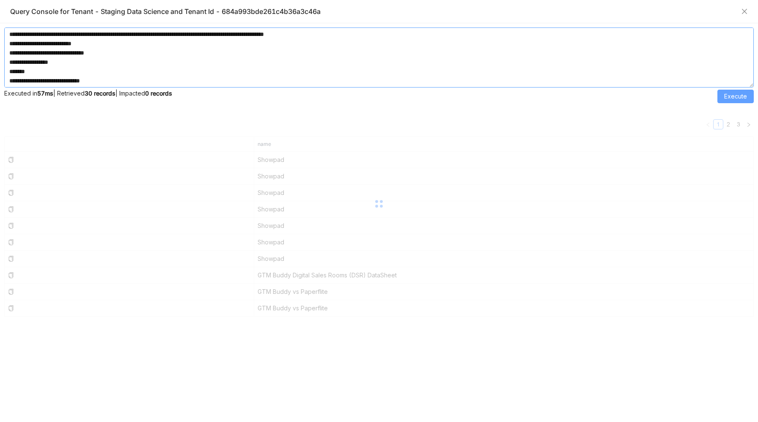
type textarea "**********"
click at [736, 99] on span "Execute" at bounding box center [735, 96] width 23 height 9
click at [184, 70] on textarea at bounding box center [378, 57] width 749 height 60
click at [746, 98] on span "Execute" at bounding box center [735, 96] width 23 height 9
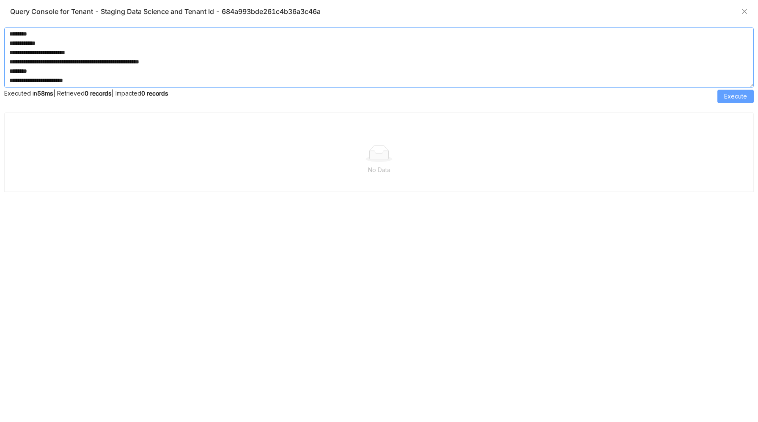
scroll to position [106, 0]
click at [160, 59] on textarea at bounding box center [378, 57] width 749 height 60
click at [216, 57] on textarea at bounding box center [378, 57] width 749 height 60
click at [216, 60] on textarea at bounding box center [378, 57] width 749 height 60
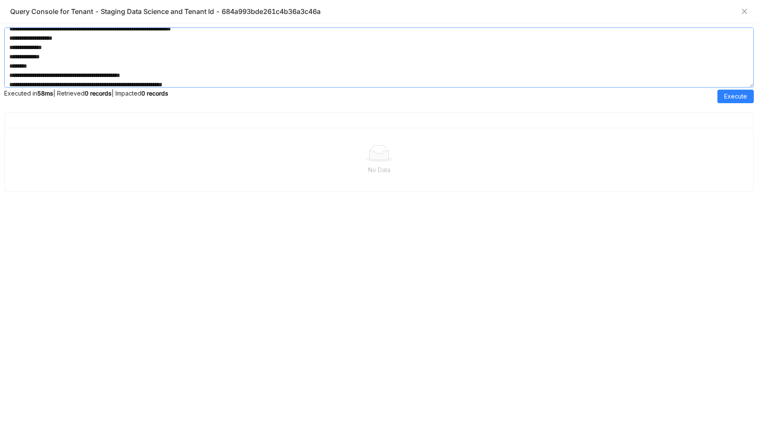
scroll to position [463, 0]
